Goal: Communication & Community: Share content

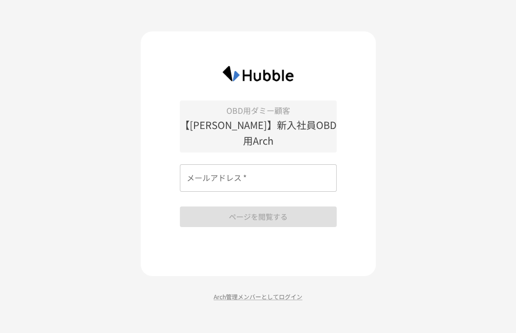
click at [242, 170] on input "メールアドレス   *" at bounding box center [258, 177] width 157 height 27
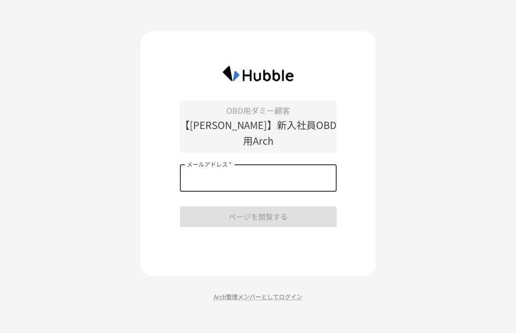
type input "**********"
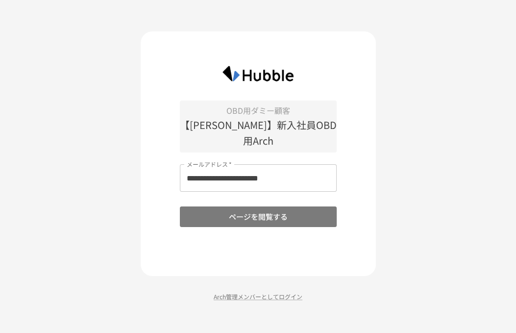
click at [244, 209] on button "ページを閲覧する" at bounding box center [258, 216] width 157 height 21
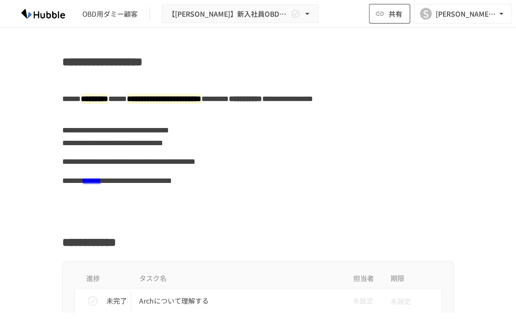
click at [385, 15] on button "共有" at bounding box center [389, 14] width 41 height 20
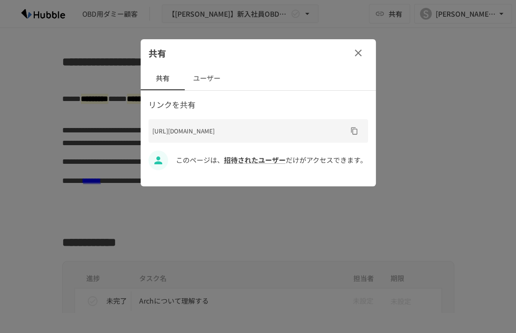
click at [207, 80] on button "ユーザー" at bounding box center [207, 79] width 44 height 24
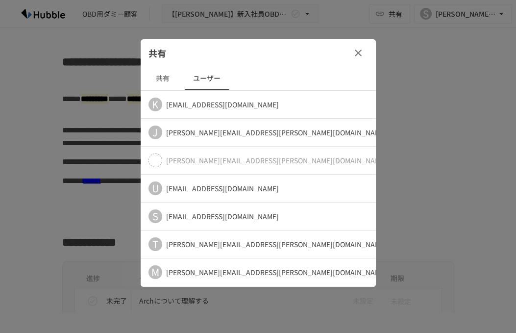
click at [363, 50] on icon "button" at bounding box center [358, 53] width 12 height 12
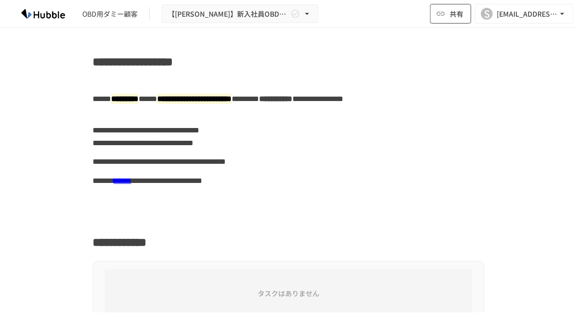
click at [441, 15] on icon "button" at bounding box center [441, 14] width 10 height 10
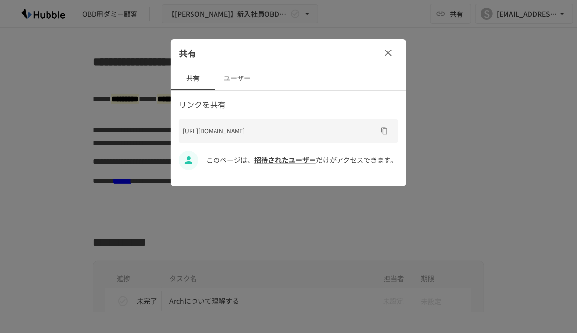
click at [247, 82] on button "ユーザー" at bounding box center [237, 79] width 44 height 24
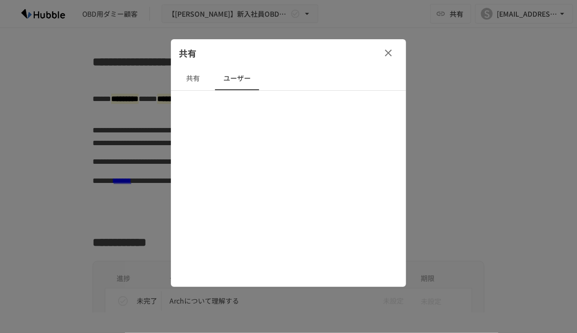
click at [200, 81] on button "共有" at bounding box center [193, 79] width 44 height 24
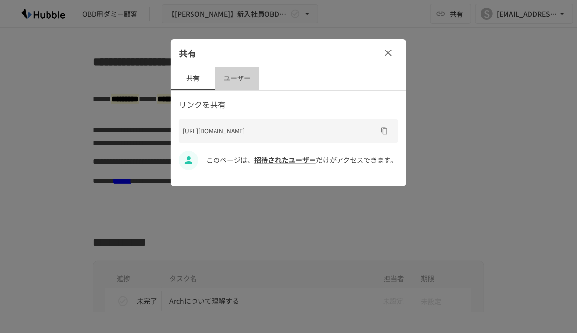
click at [232, 80] on button "ユーザー" at bounding box center [237, 79] width 44 height 24
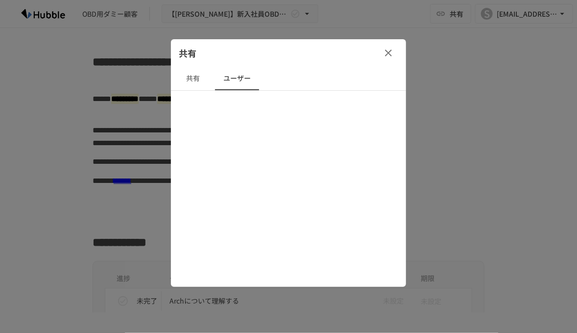
click at [387, 55] on icon "button" at bounding box center [389, 53] width 12 height 12
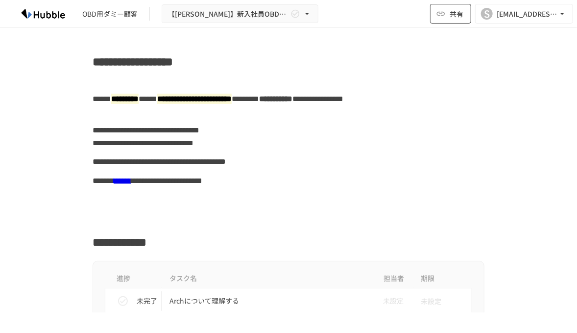
click at [456, 18] on span "共有" at bounding box center [457, 13] width 14 height 11
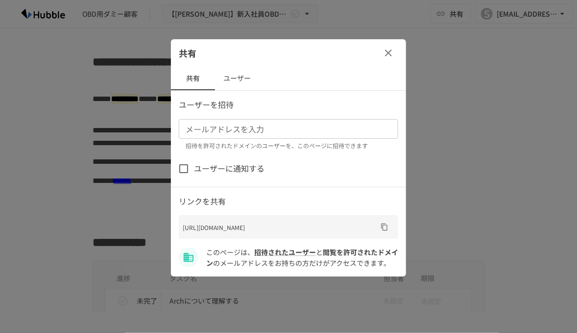
click at [267, 121] on div "メールアドレスを入力" at bounding box center [288, 129] width 219 height 20
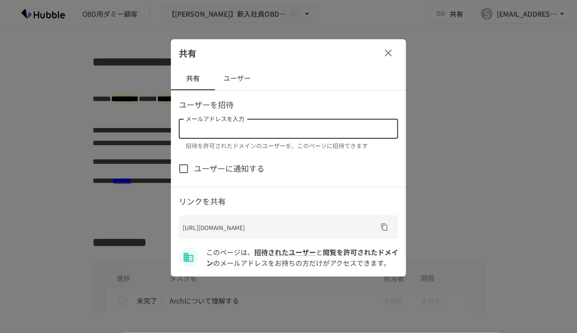
paste input "**********"
type input "**********"
click at [257, 150] on div "ユーザーを招待 メールアドレスを入力 メールアドレスを入力 招待を許可されたドメインのユーザーを、このページに招待できます ユーザーに通知する リンクを共有 …" at bounding box center [288, 183] width 235 height 170
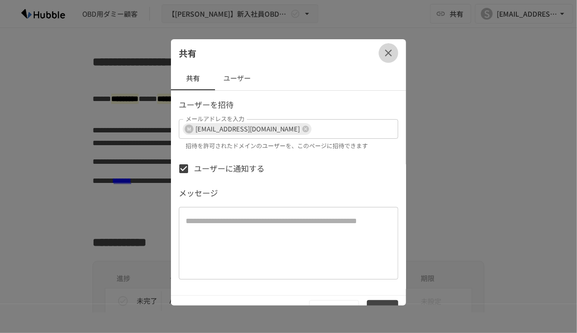
click at [390, 55] on icon "button" at bounding box center [388, 52] width 7 height 7
